Goal: Transaction & Acquisition: Book appointment/travel/reservation

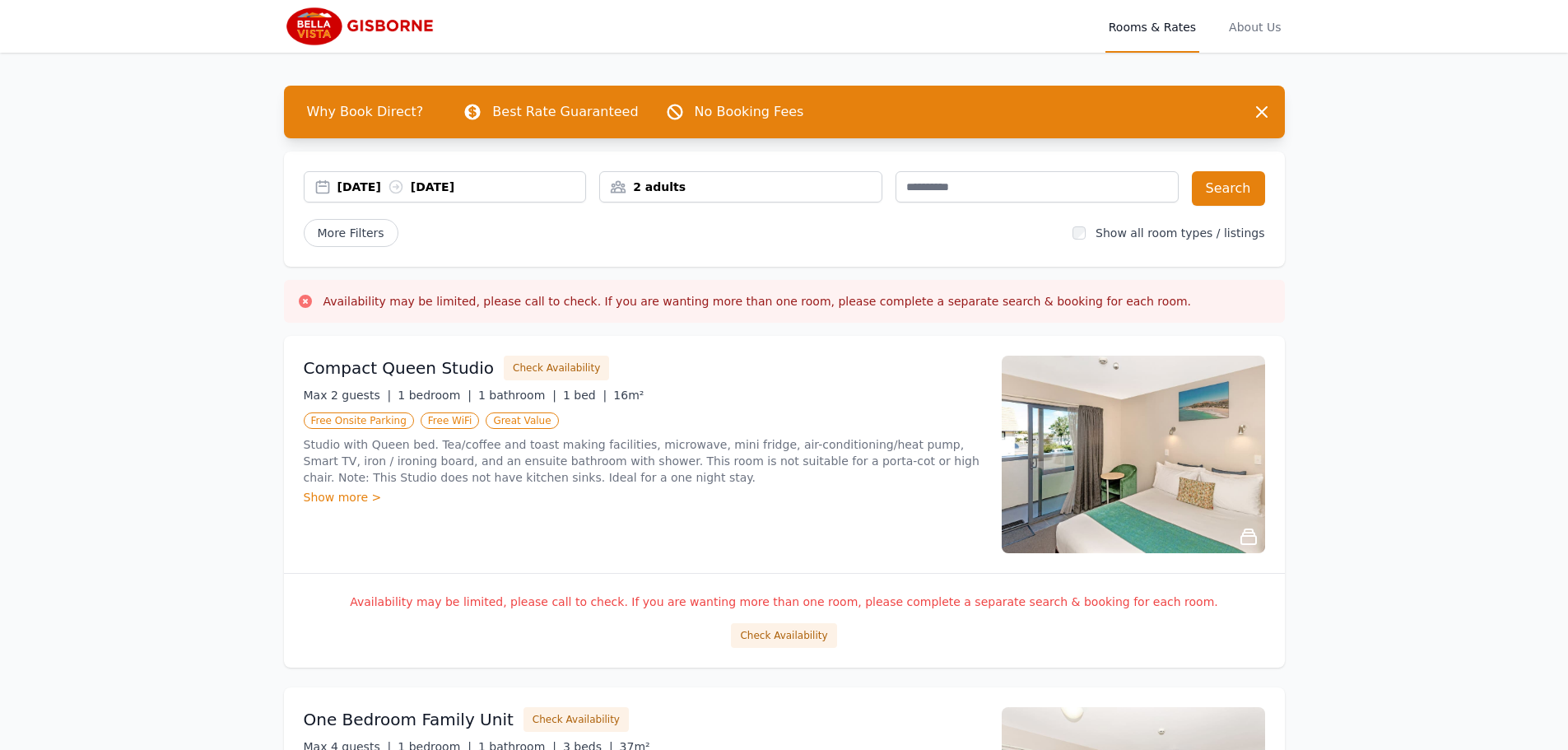
click at [328, 186] on div "[DATE] [DATE]" at bounding box center [445, 187] width 282 height 16
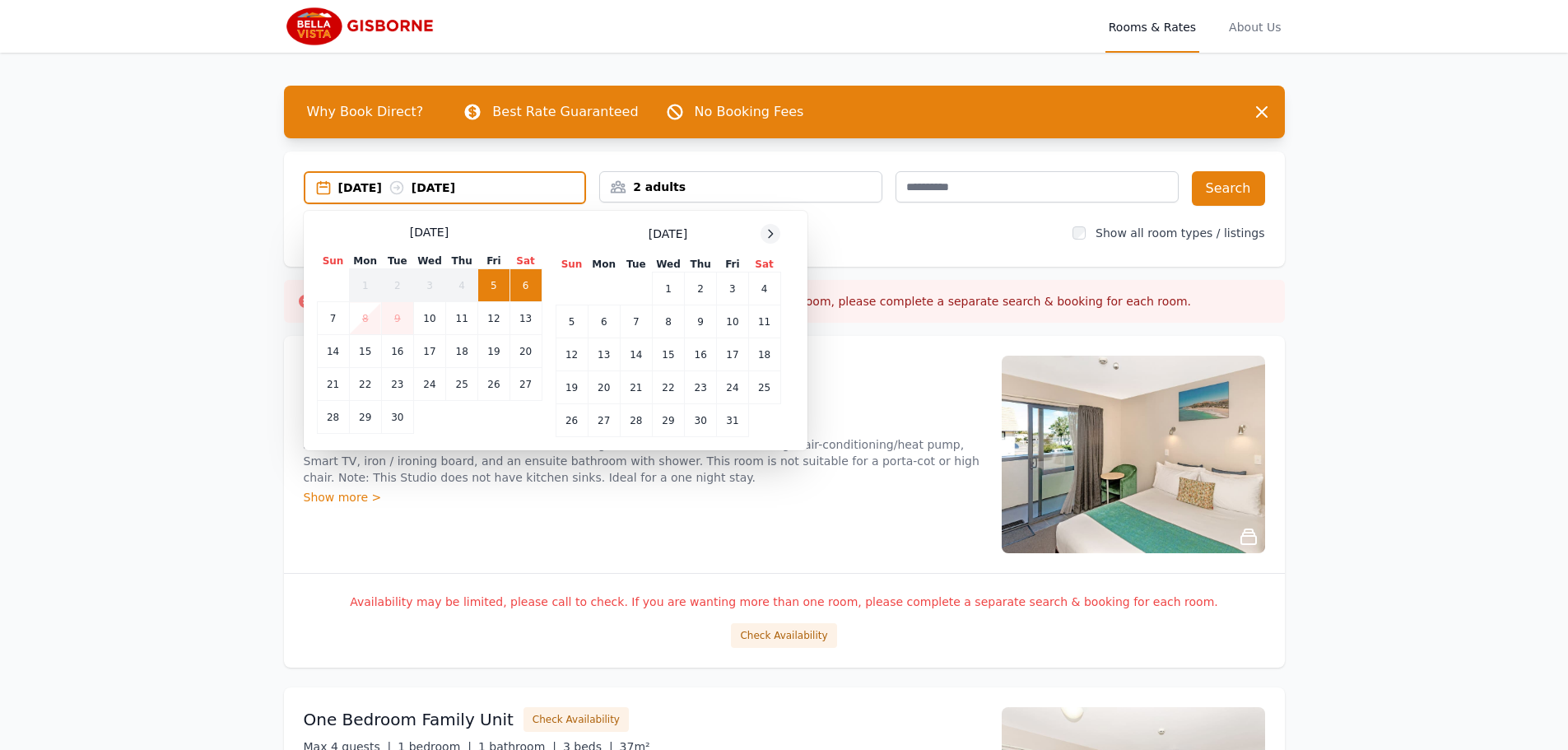
click at [769, 235] on icon at bounding box center [770, 234] width 13 height 13
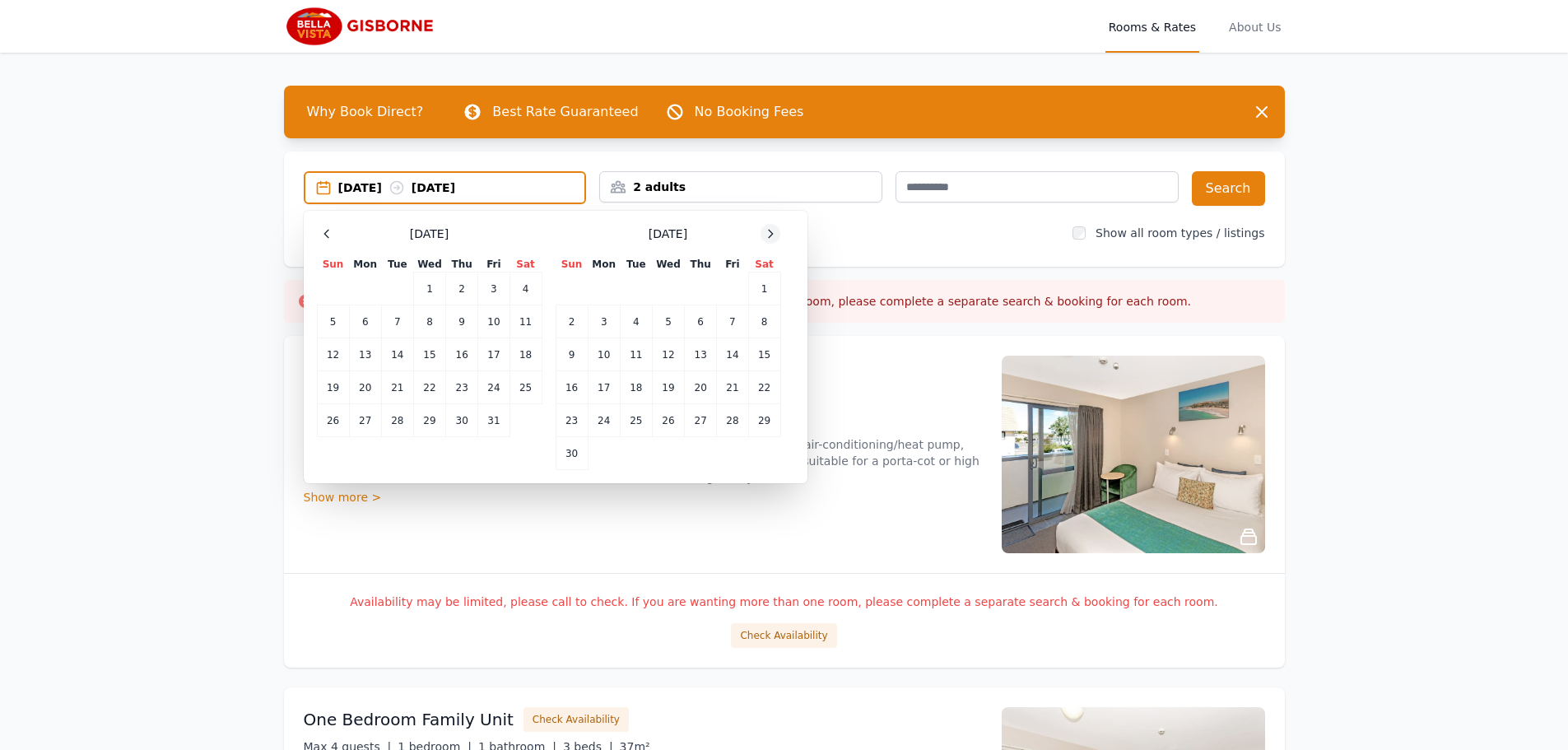
click at [769, 236] on icon at bounding box center [770, 234] width 13 height 13
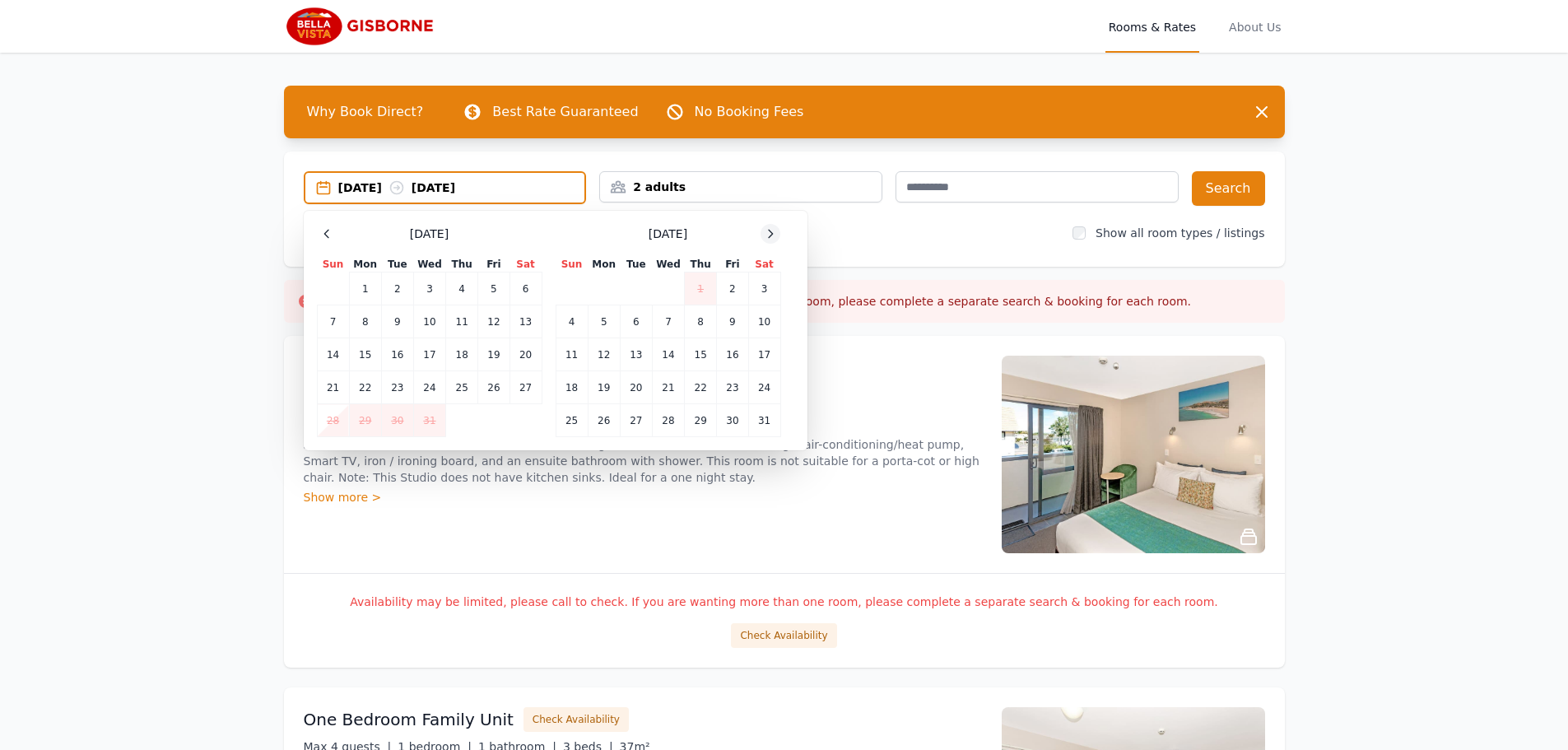
click at [769, 236] on icon at bounding box center [770, 234] width 13 height 13
click at [708, 328] on td "12" at bounding box center [701, 321] width 32 height 33
click at [567, 350] on td "15" at bounding box center [572, 354] width 32 height 33
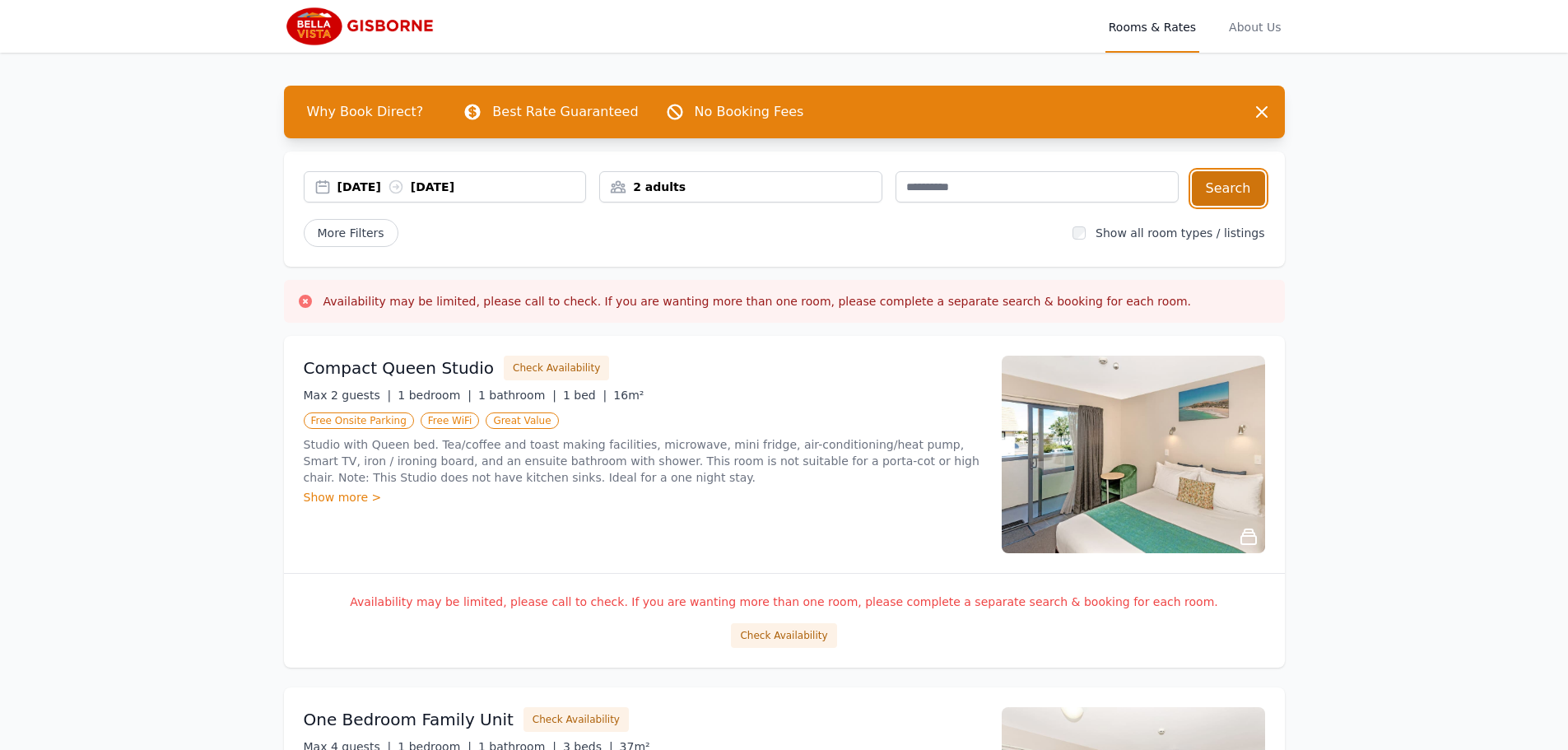
click at [1243, 191] on button "Search" at bounding box center [1229, 188] width 74 height 35
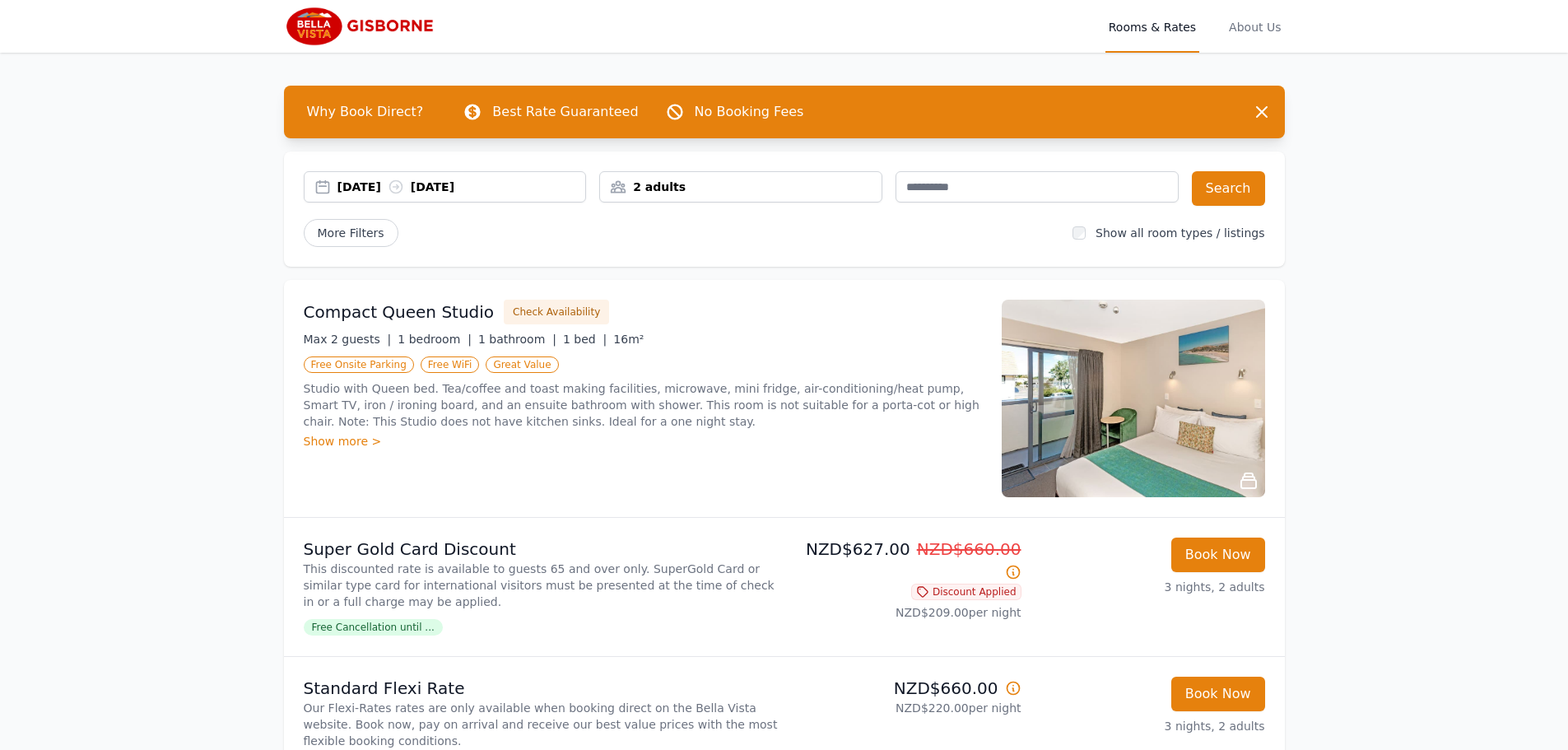
click at [1129, 380] on img at bounding box center [1133, 399] width 263 height 198
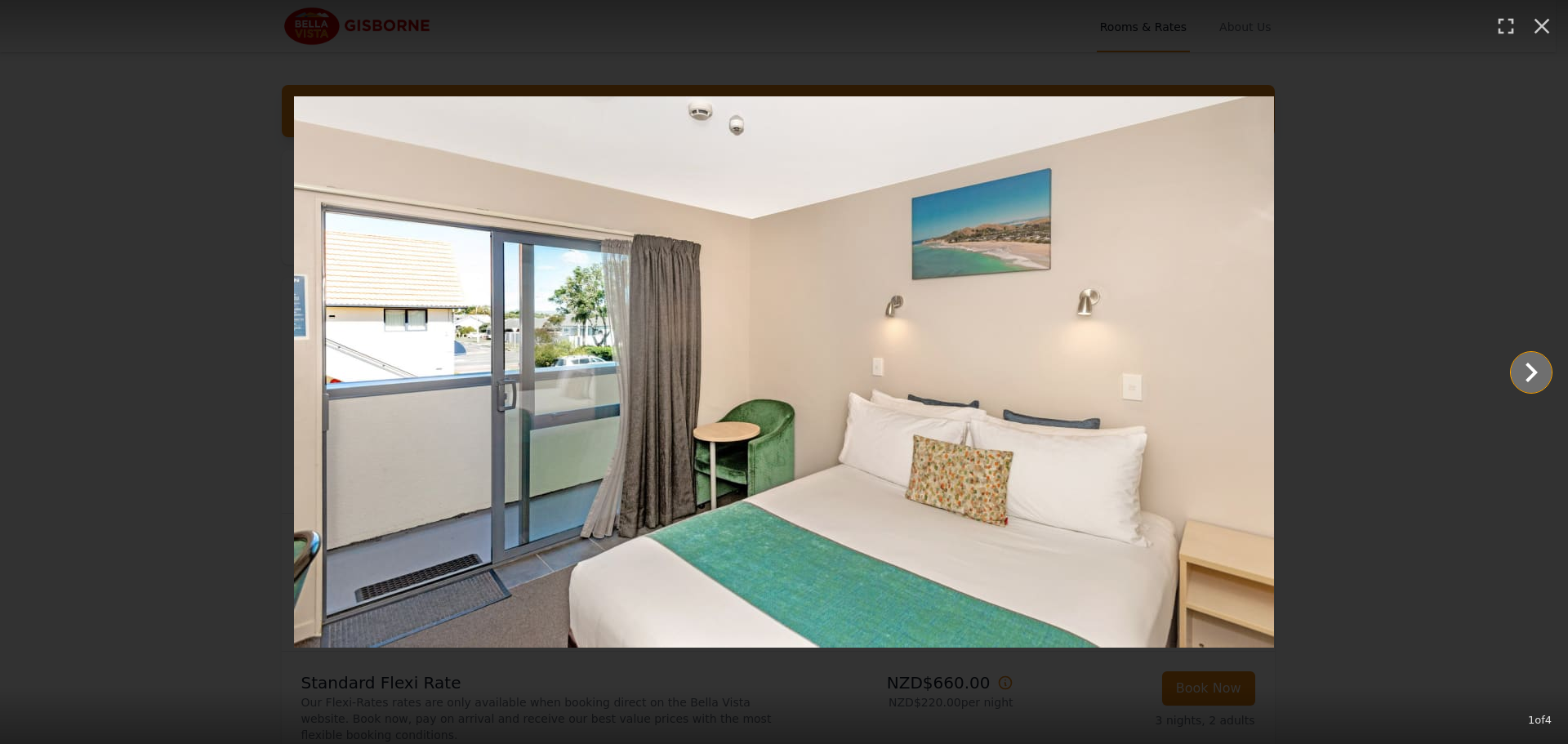
click at [1530, 376] on icon "Show slide 2 of 4" at bounding box center [1531, 372] width 12 height 20
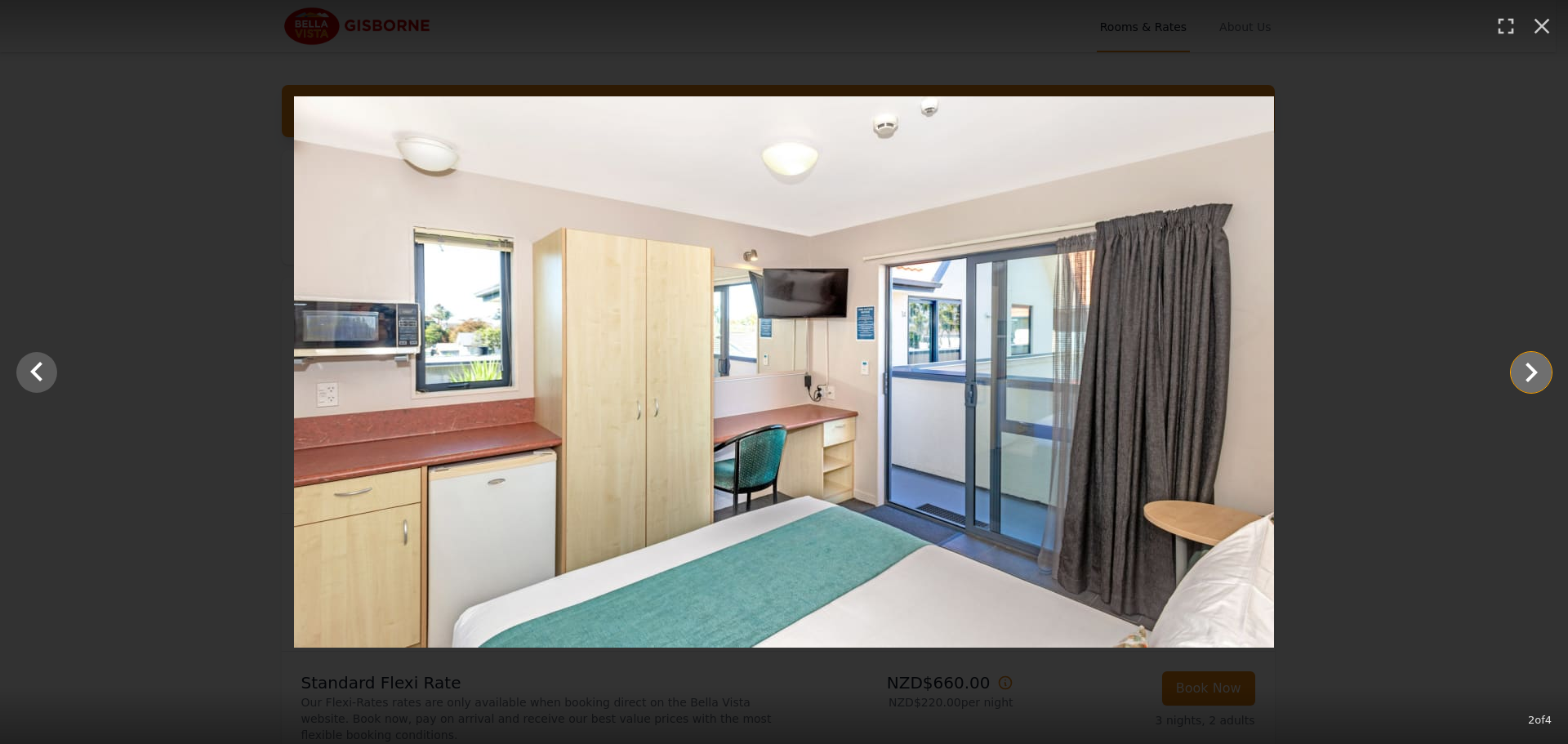
click at [1530, 376] on icon "Show slide 3 of 4" at bounding box center [1531, 372] width 12 height 20
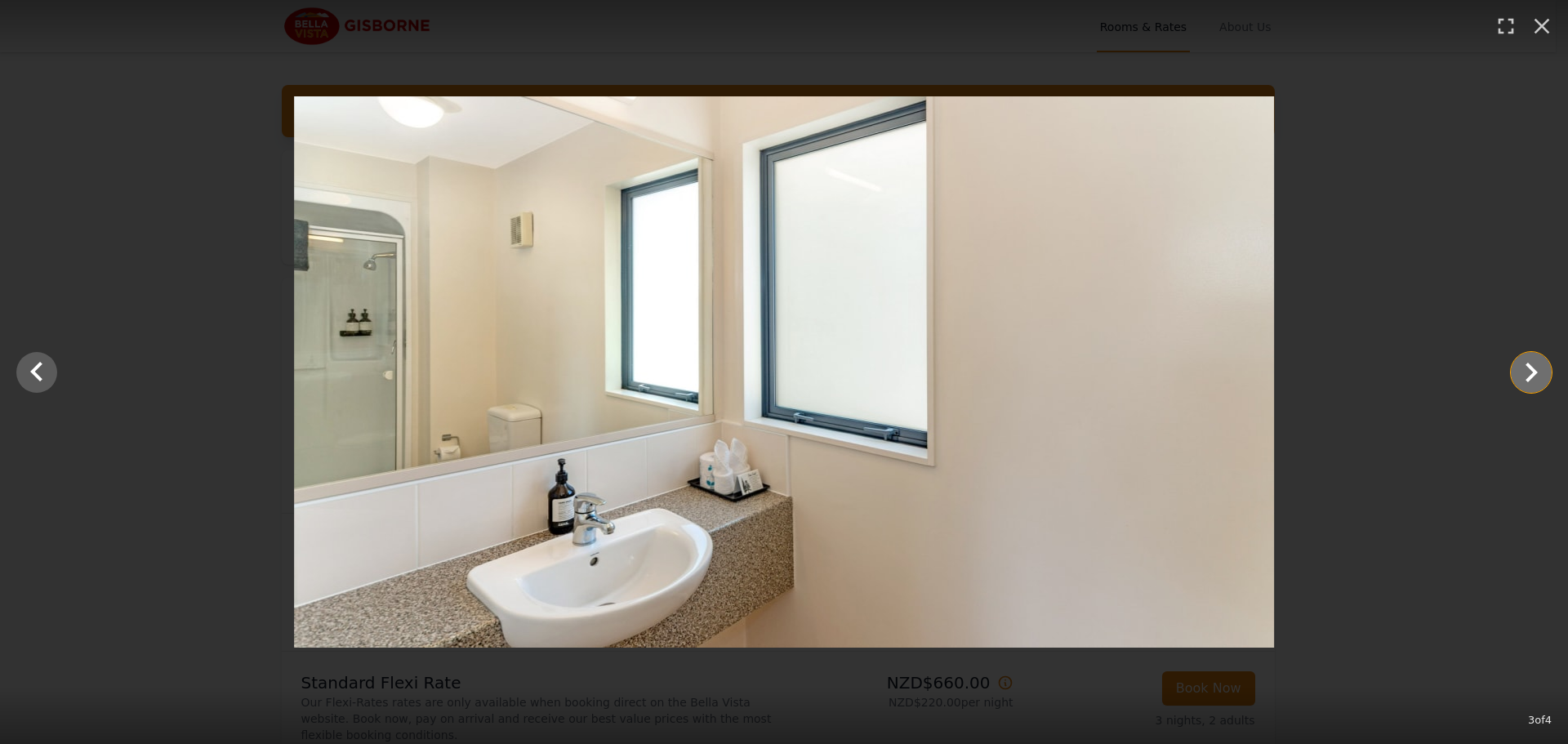
click at [1530, 376] on icon "Show slide 4 of 4" at bounding box center [1531, 372] width 12 height 20
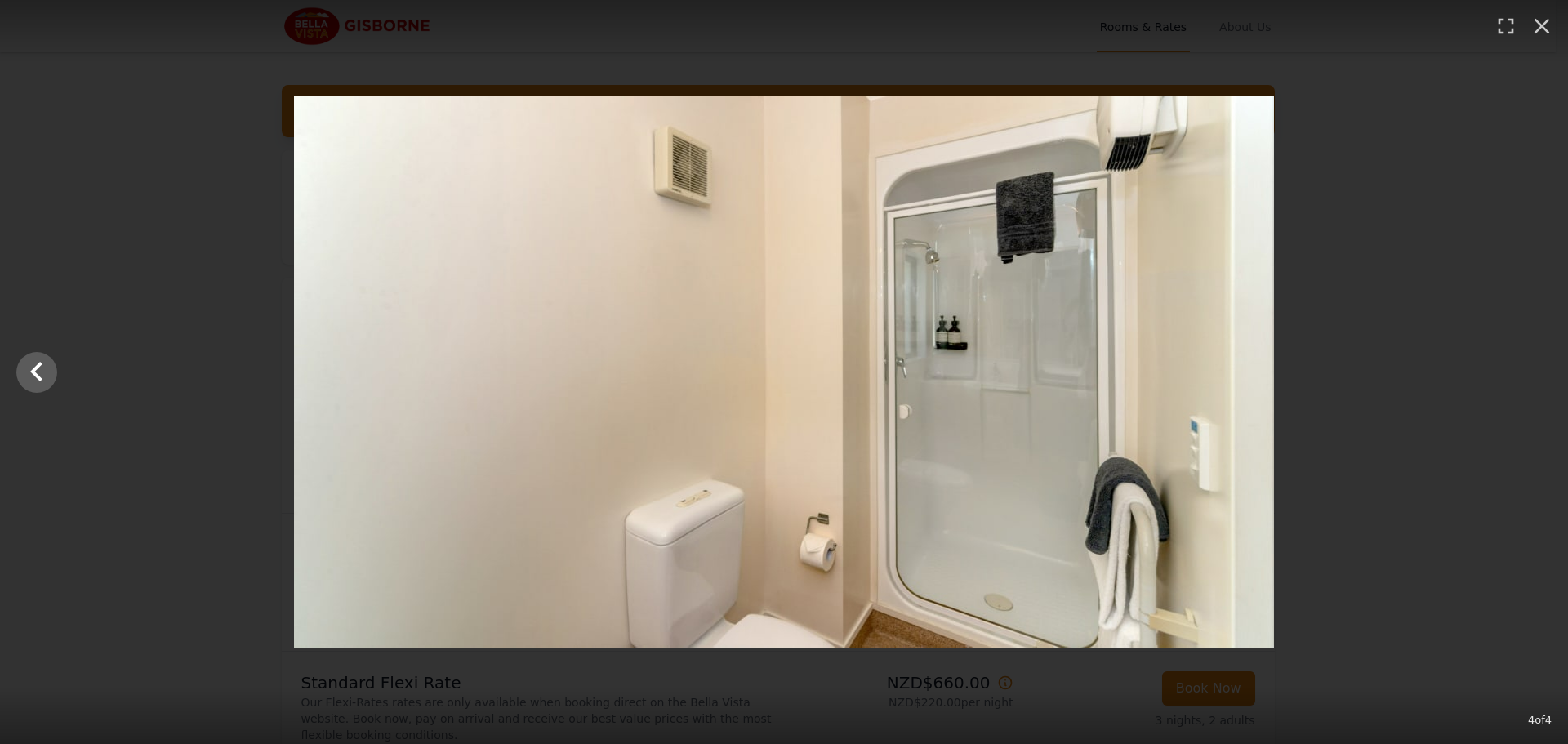
click at [1530, 376] on div at bounding box center [784, 372] width 1568 height 551
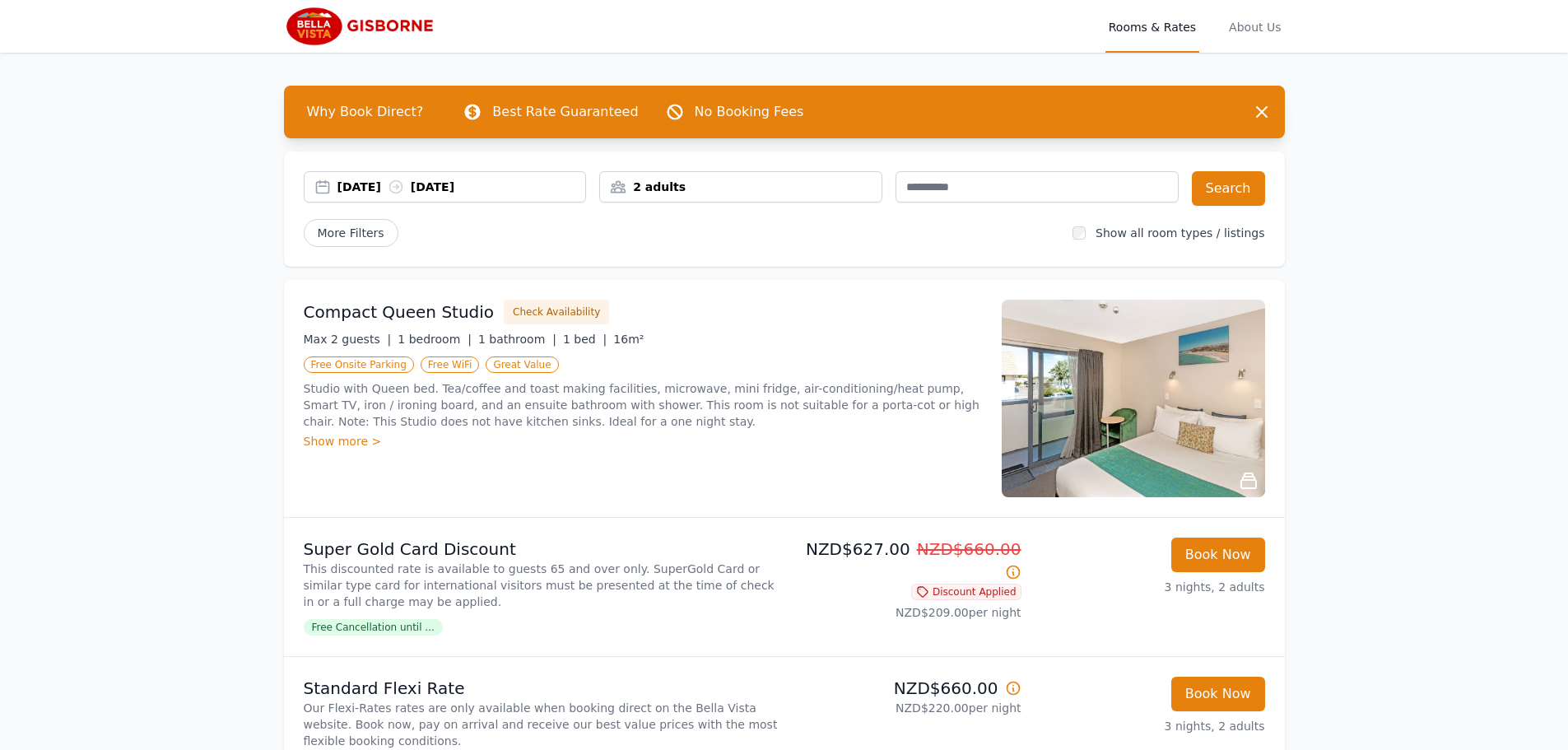
scroll to position [165, 0]
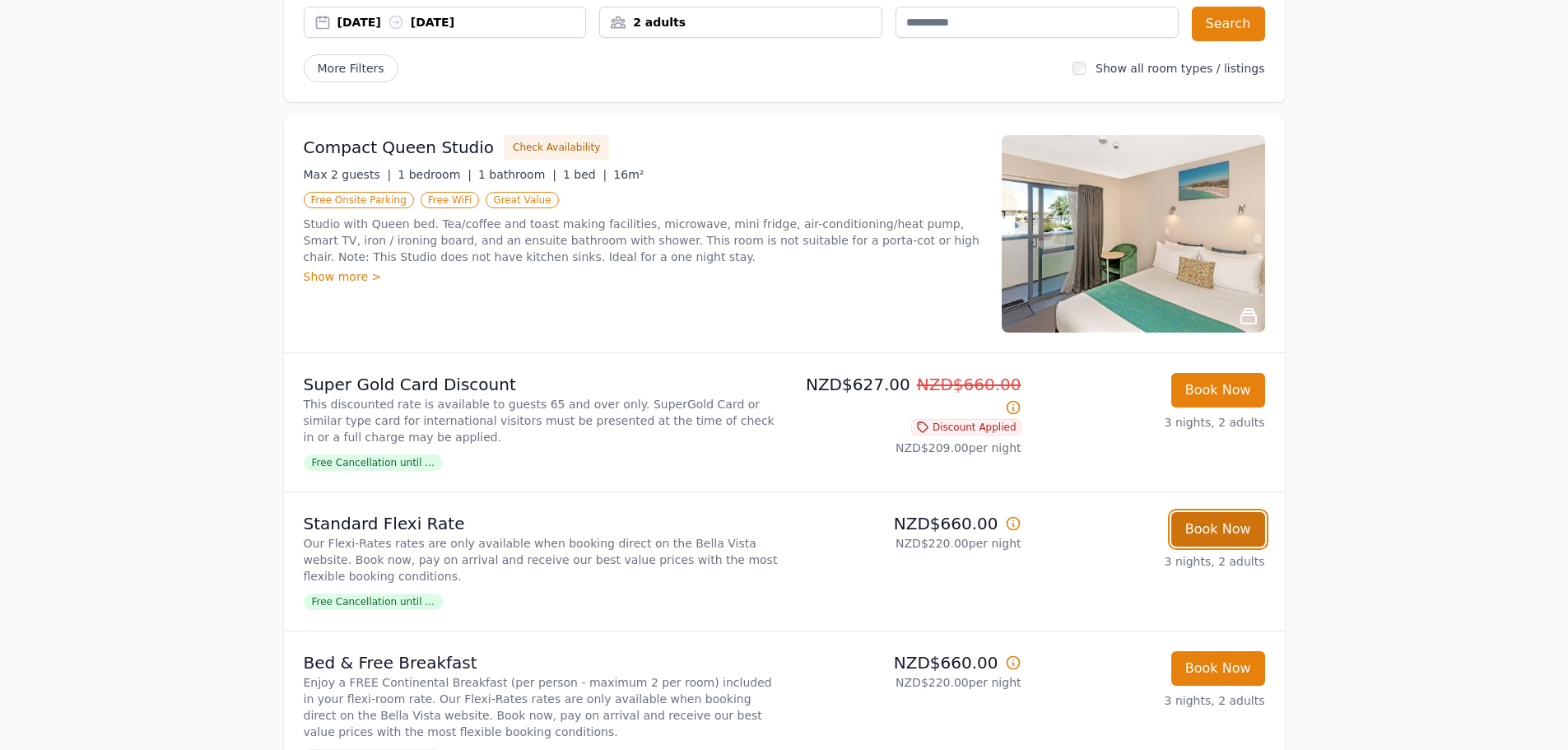
click at [1209, 530] on button "Book Now" at bounding box center [1218, 529] width 94 height 35
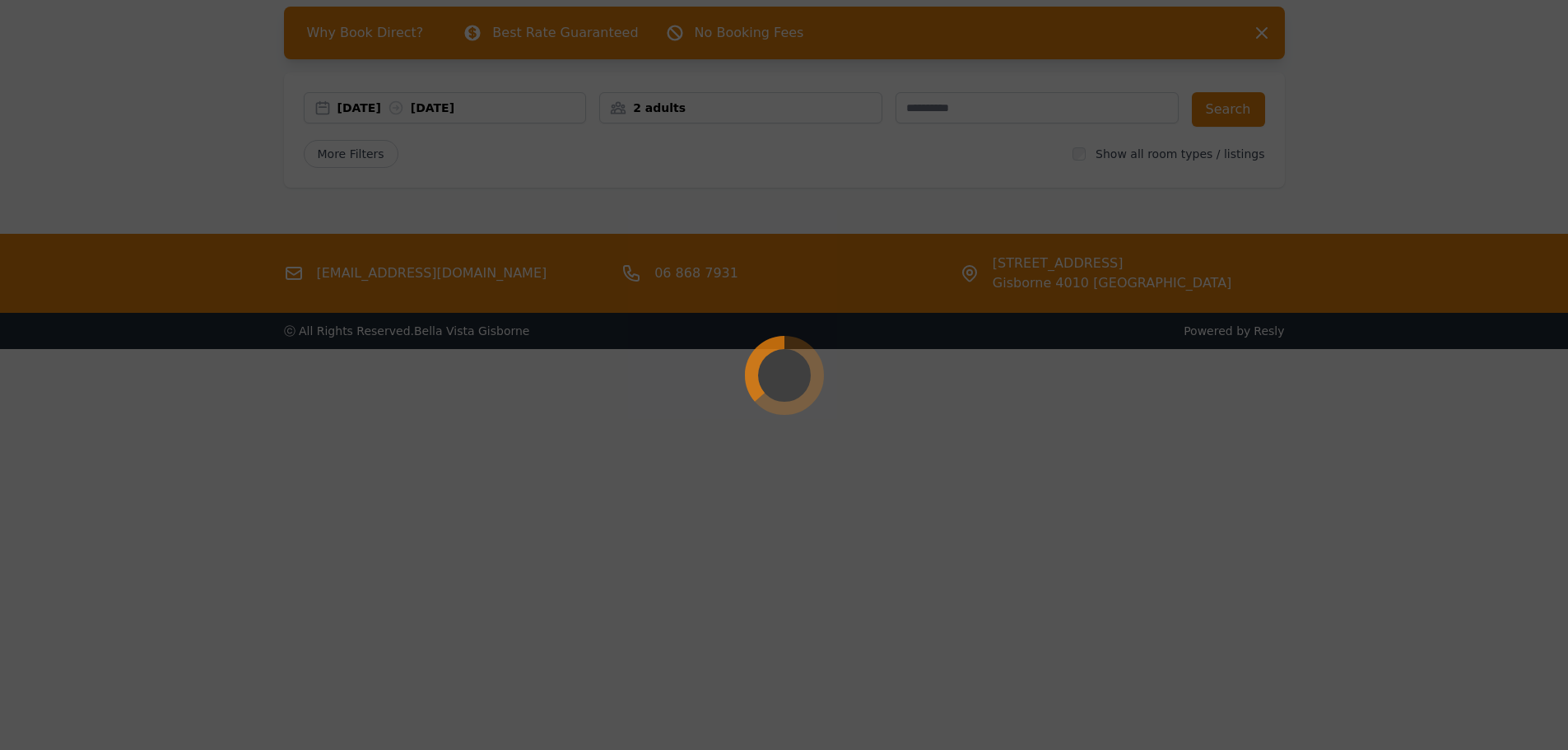
scroll to position [79, 0]
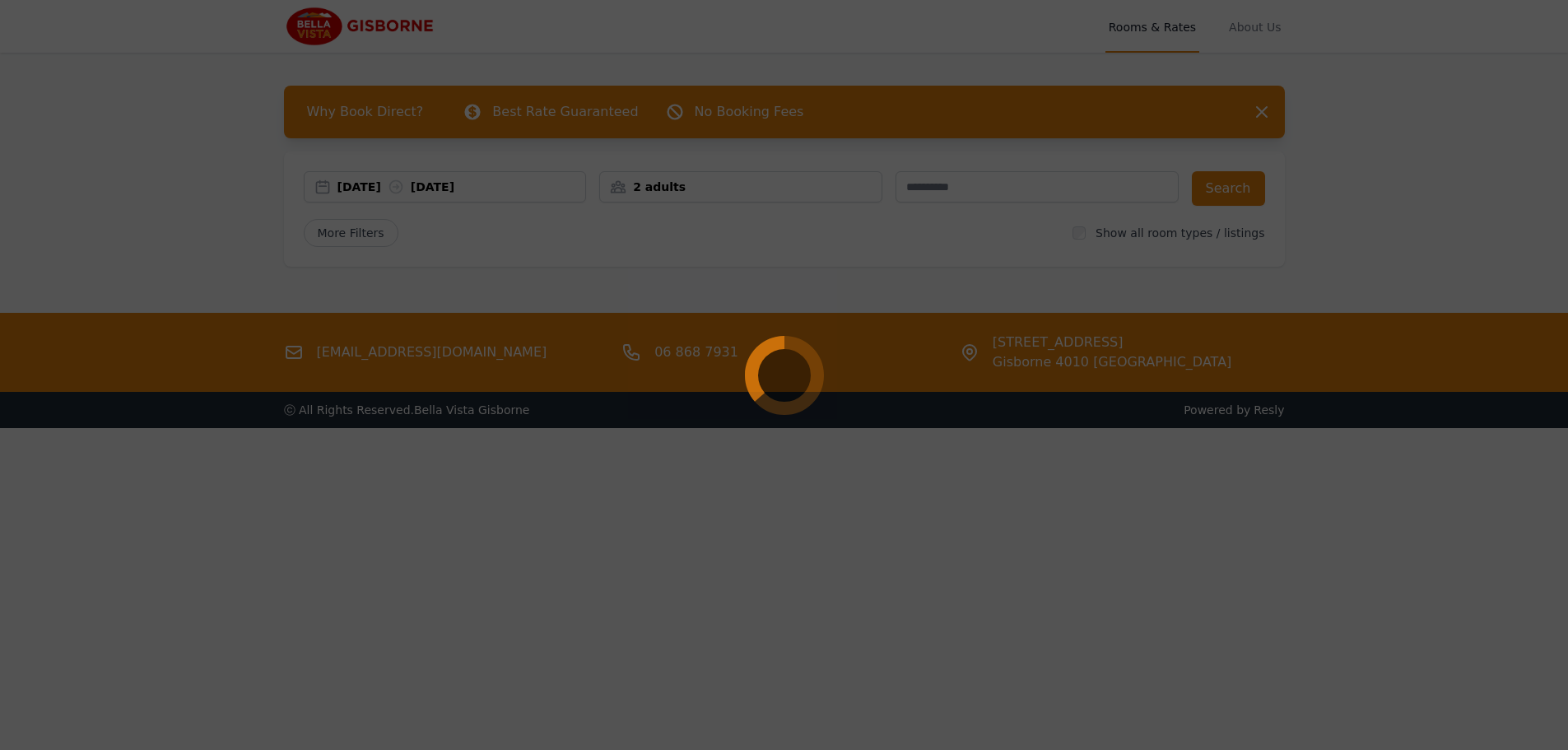
select select "**"
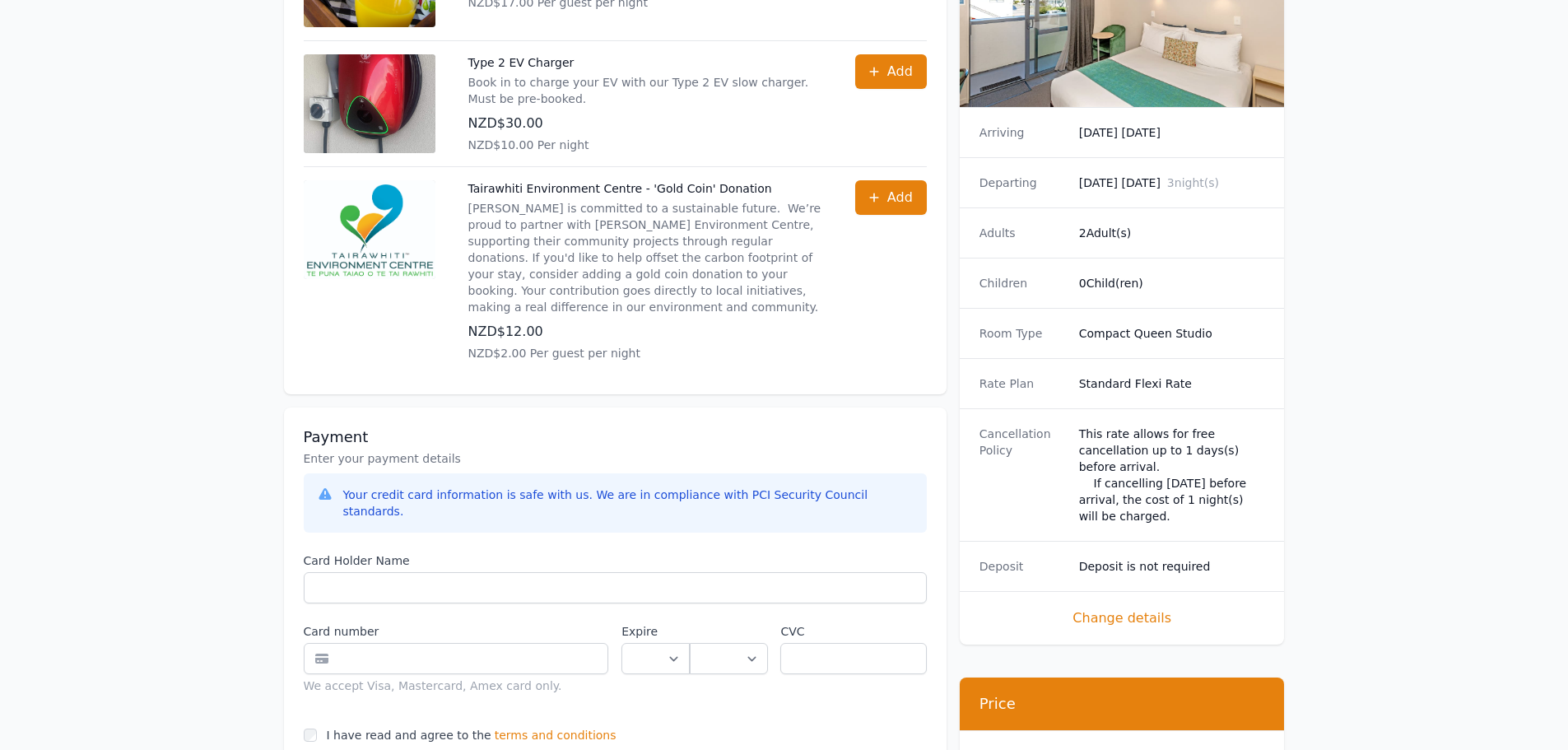
scroll to position [905, 0]
